Goal: Task Accomplishment & Management: Manage account settings

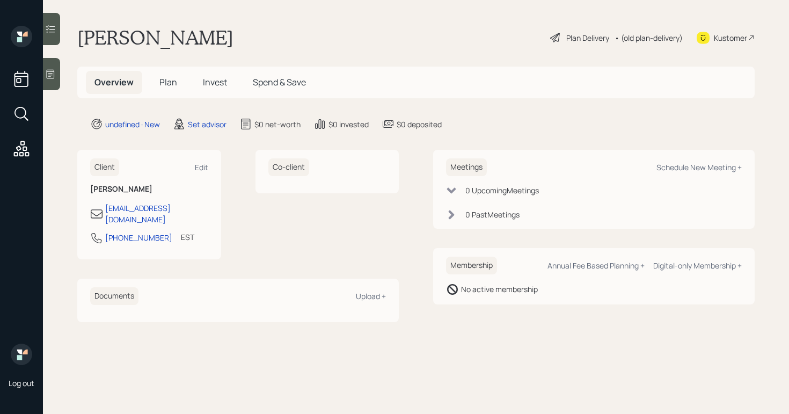
click at [52, 78] on icon at bounding box center [50, 74] width 11 height 11
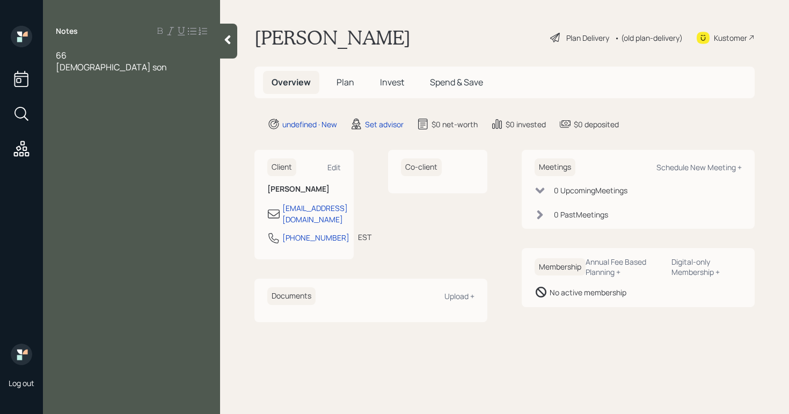
click at [133, 54] on div "66" at bounding box center [131, 55] width 151 height 12
click at [67, 168] on div "Notes 66, single [DEMOGRAPHIC_DATA] son" at bounding box center [131, 213] width 177 height 375
click at [84, 140] on div "Notes 66, single [DEMOGRAPHIC_DATA] son" at bounding box center [131, 213] width 177 height 375
click at [128, 100] on div "Notes 66, single [DEMOGRAPHIC_DATA] son" at bounding box center [131, 213] width 177 height 375
click at [138, 72] on div at bounding box center [131, 67] width 151 height 12
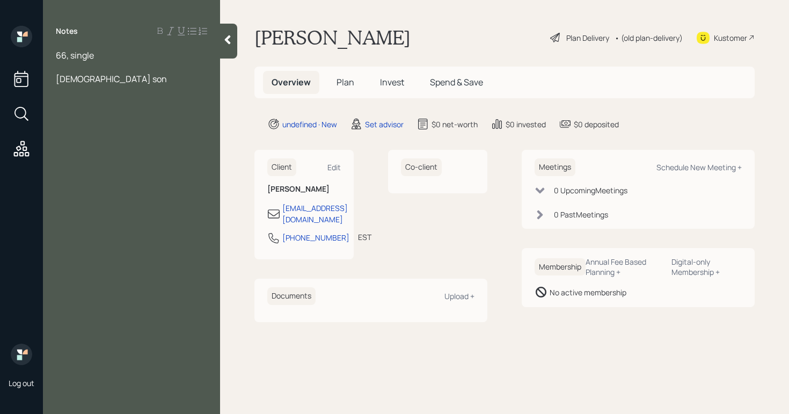
click at [143, 79] on div "[DEMOGRAPHIC_DATA] son" at bounding box center [131, 79] width 151 height 12
click at [76, 138] on span "it Sp cialst" at bounding box center [76, 138] width 40 height 12
click at [123, 140] on div "it Specialst" at bounding box center [131, 138] width 151 height 12
click at [65, 140] on span "it Specialist 1" at bounding box center [81, 138] width 50 height 12
click at [135, 150] on div at bounding box center [131, 150] width 151 height 12
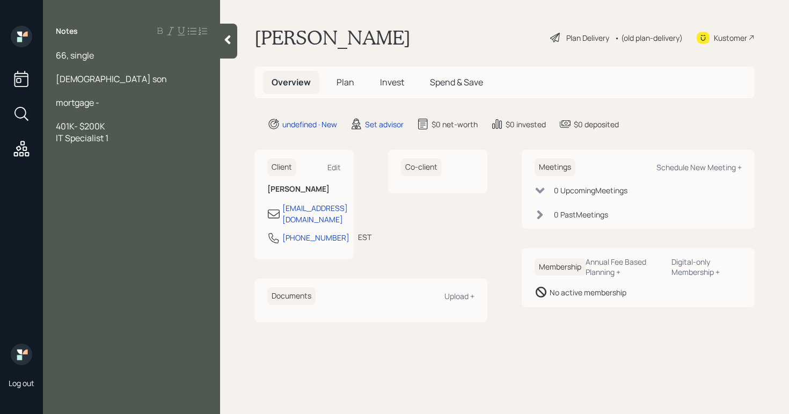
click at [132, 141] on div "IT Specialist 1" at bounding box center [131, 138] width 151 height 12
drag, startPoint x: 87, startPoint y: 183, endPoint x: 96, endPoint y: 181, distance: 8.8
click at [87, 183] on div "no IRA" at bounding box center [131, 185] width 151 height 12
drag, startPoint x: 119, startPoint y: 162, endPoint x: 43, endPoint y: 156, distance: 75.9
click at [41, 156] on div "Log out Notes 66, single [DEMOGRAPHIC_DATA] son mortgage - 401K- $200K IT Speci…" at bounding box center [394, 207] width 789 height 414
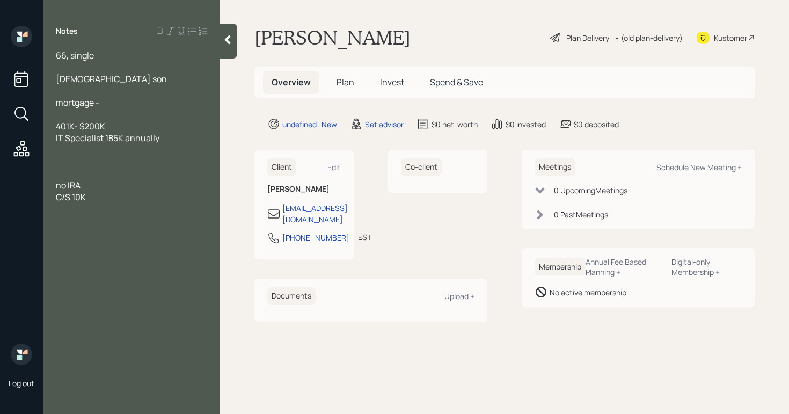
click at [77, 174] on div at bounding box center [131, 173] width 151 height 12
